Goal: Navigation & Orientation: Find specific page/section

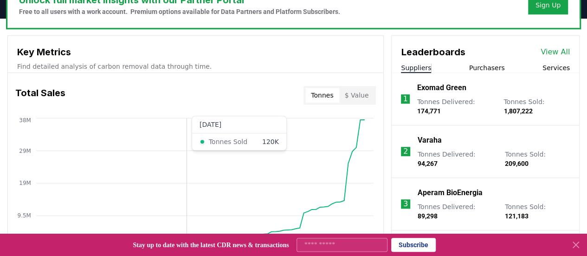
scroll to position [309, 0]
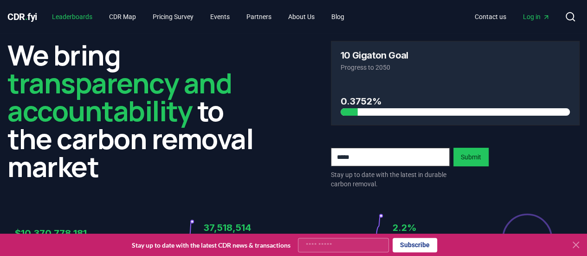
click at [86, 14] on link "Leaderboards" at bounding box center [72, 16] width 55 height 17
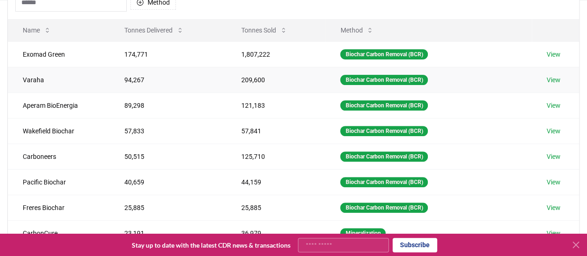
scroll to position [73, 0]
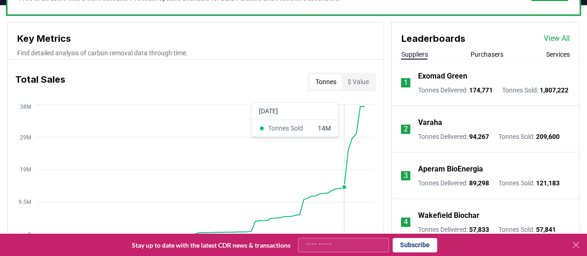
scroll to position [319, 0]
